Goal: Communication & Community: Answer question/provide support

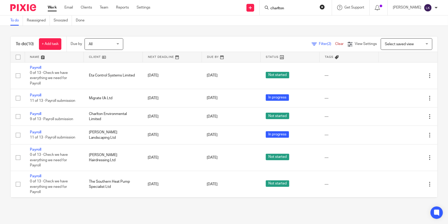
type input "charlton"
click at [325, 8] on button "reset" at bounding box center [322, 6] width 5 height 5
click at [53, 10] on link "Work" at bounding box center [52, 7] width 9 height 5
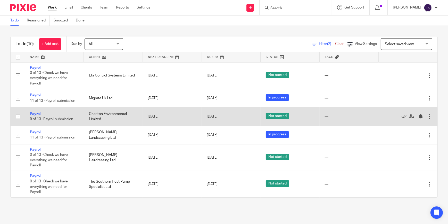
click at [43, 113] on td "Payroll 9 of 13 · Payroll submission" at bounding box center [54, 116] width 59 height 18
click at [36, 113] on link "Payroll" at bounding box center [35, 114] width 11 height 4
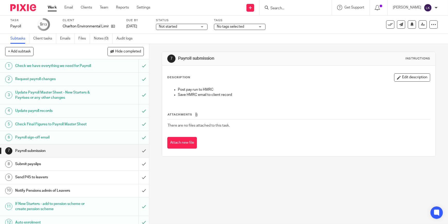
drag, startPoint x: 61, startPoint y: 38, endPoint x: 66, endPoint y: 51, distance: 14.2
click at [61, 38] on link "Emails" at bounding box center [67, 39] width 14 height 10
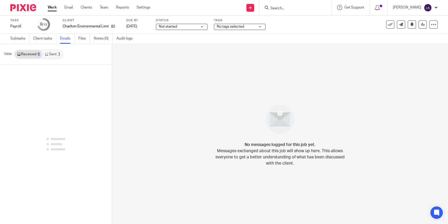
click at [54, 53] on link "Sent 1" at bounding box center [52, 54] width 20 height 8
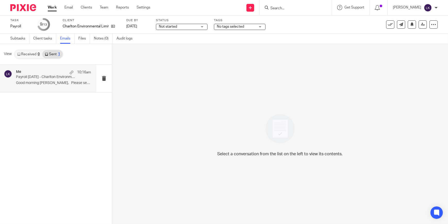
click at [60, 82] on p "Good morning Stephen, Please see..." at bounding box center [53, 83] width 75 height 4
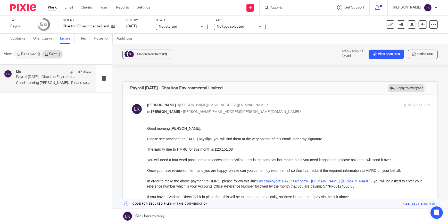
click at [400, 89] on label "Reply to everyone" at bounding box center [406, 88] width 36 height 8
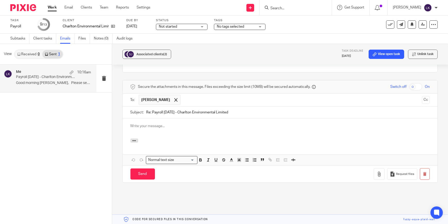
click at [194, 123] on p at bounding box center [280, 125] width 300 height 5
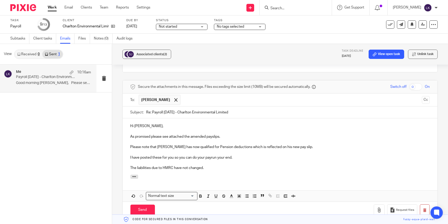
click at [409, 83] on input "checkbox" at bounding box center [415, 86] width 13 height 7
checkbox input "true"
click at [377, 207] on icon "button" at bounding box center [379, 209] width 5 height 5
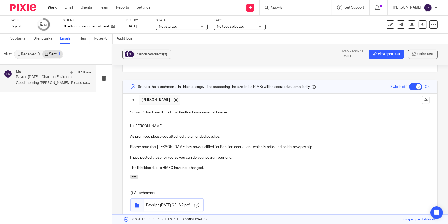
scroll to position [274, 0]
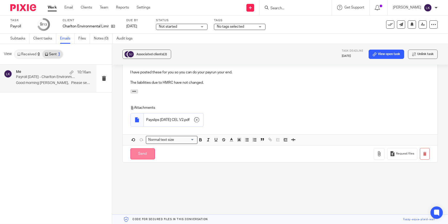
click at [141, 149] on input "Send" at bounding box center [142, 153] width 24 height 11
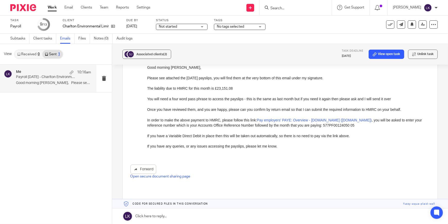
scroll to position [0, 0]
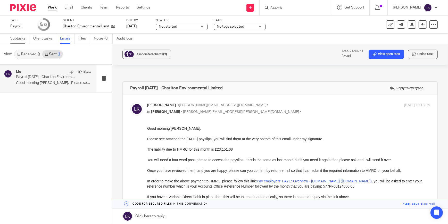
click at [25, 39] on link "Subtasks" at bounding box center [19, 39] width 19 height 10
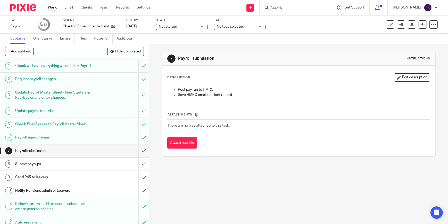
click at [66, 181] on h1 "Send P45 to leavers" at bounding box center [54, 177] width 79 height 8
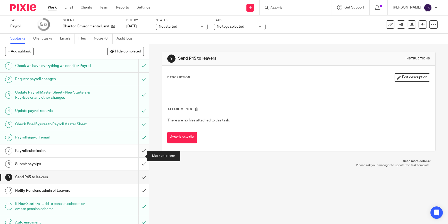
click at [139, 155] on input "submit" at bounding box center [74, 150] width 149 height 13
click at [139, 166] on input "submit" at bounding box center [74, 163] width 149 height 13
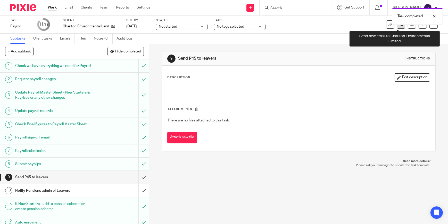
click at [399, 26] on icon at bounding box center [401, 24] width 4 height 4
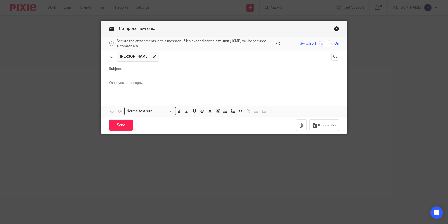
click at [145, 70] on input "Subject:" at bounding box center [232, 69] width 215 height 12
type input "P45s"
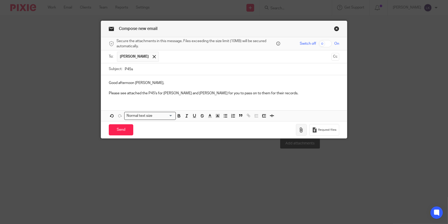
click at [302, 129] on icon "button" at bounding box center [301, 129] width 5 height 5
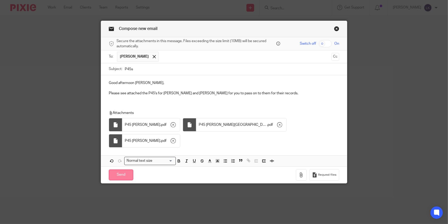
click at [127, 169] on input "Send" at bounding box center [121, 174] width 24 height 11
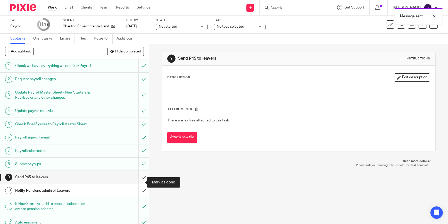
drag, startPoint x: 142, startPoint y: 181, endPoint x: 141, endPoint y: 178, distance: 2.9
click at [142, 181] on input "submit" at bounding box center [74, 176] width 149 height 13
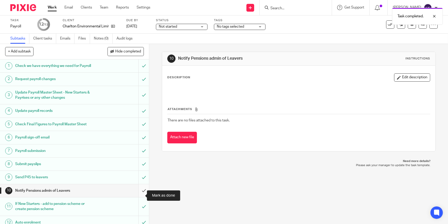
click at [140, 195] on input "submit" at bounding box center [74, 190] width 149 height 13
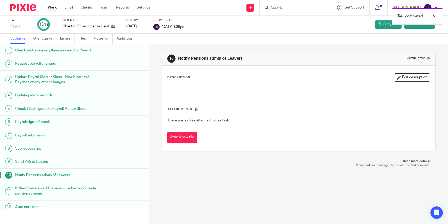
click at [55, 9] on link "Work" at bounding box center [52, 7] width 9 height 5
